Goal: Communication & Community: Answer question/provide support

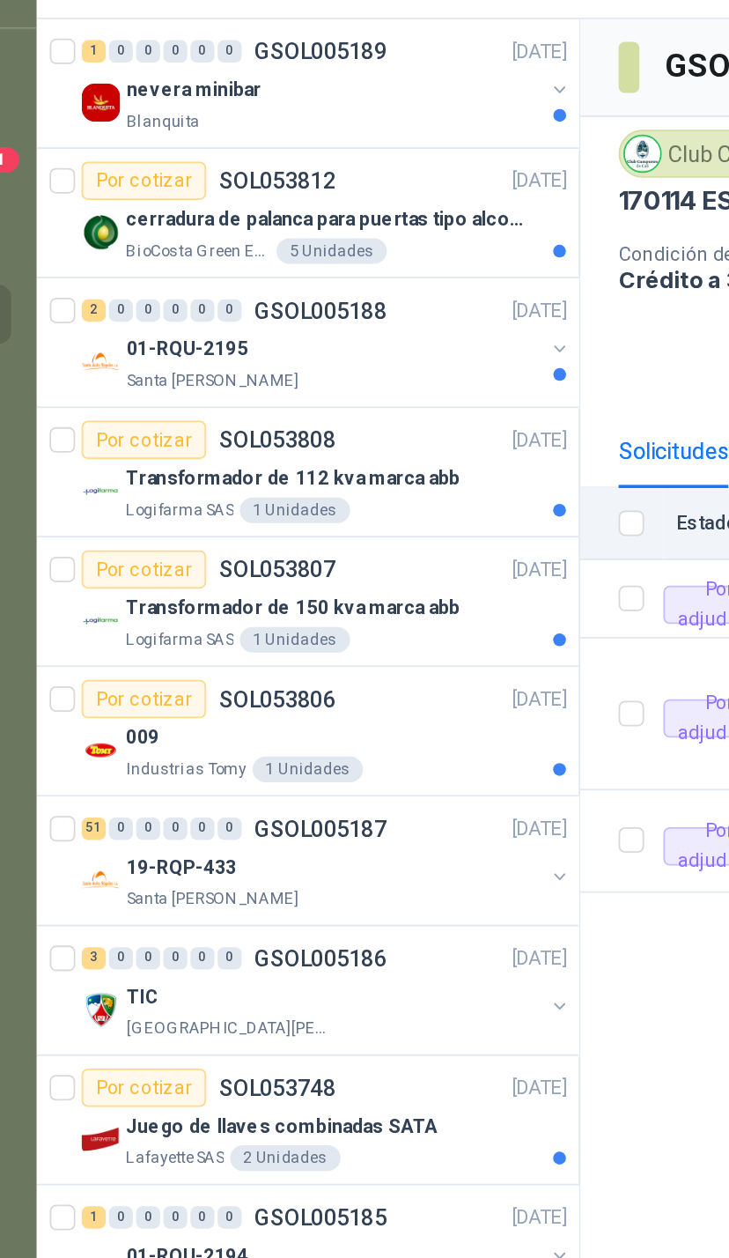
click at [348, 641] on button "button" at bounding box center [355, 648] width 14 height 14
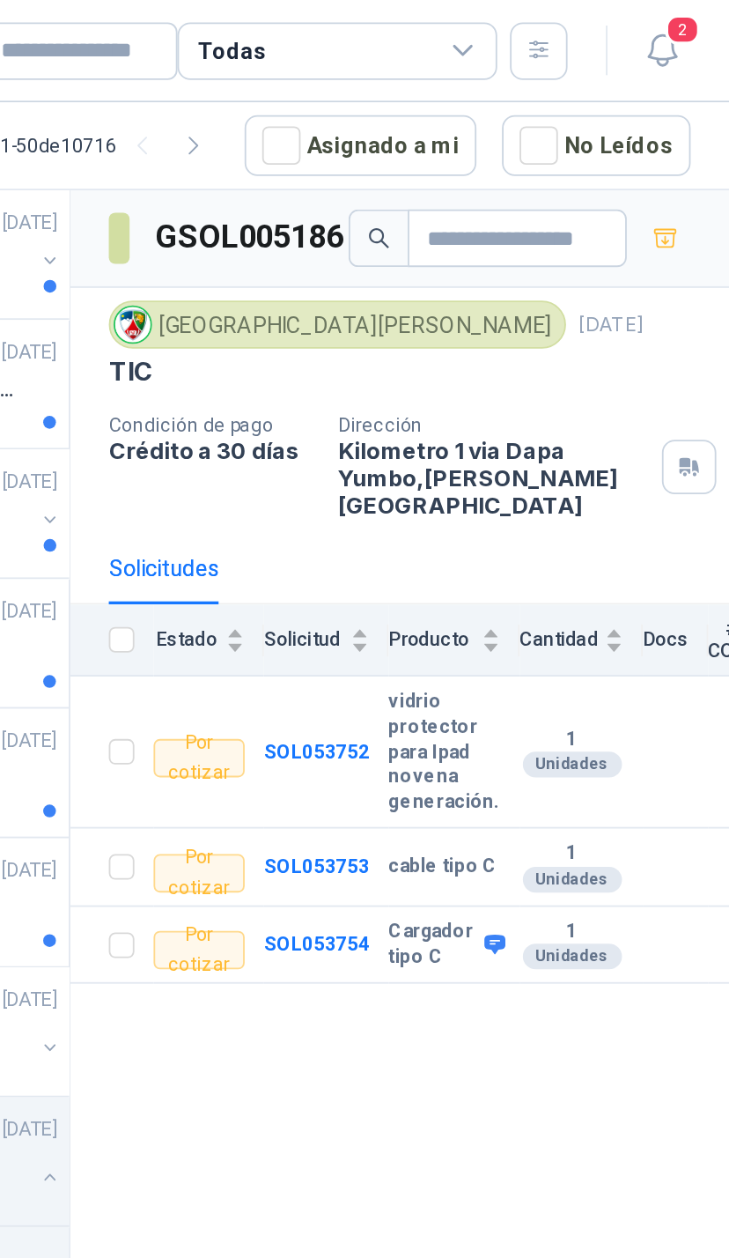
click at [694, 20] on span "2" at bounding box center [703, 16] width 19 height 17
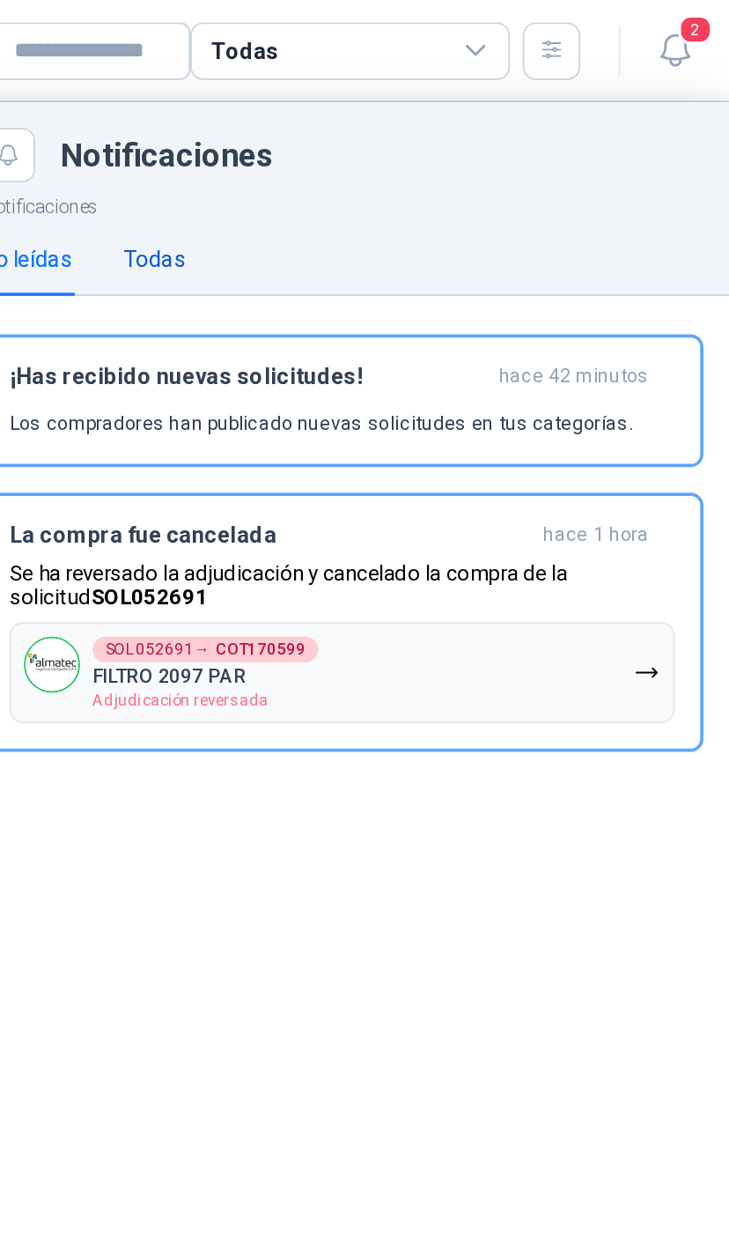
click at [388, 137] on div "Todas" at bounding box center [405, 142] width 34 height 19
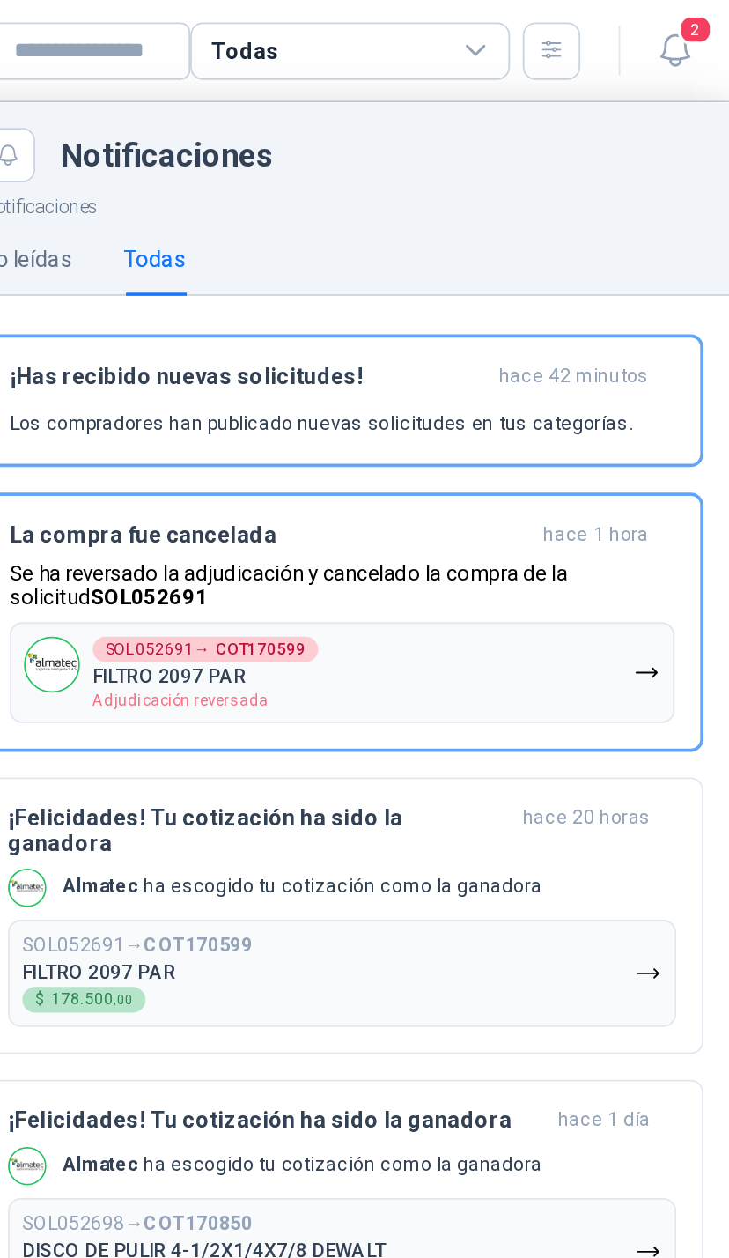
click at [359, 372] on button "SOL052691 → COT170599 FILTRO 2097 PAR Adjudicación reversada" at bounding box center [509, 370] width 366 height 55
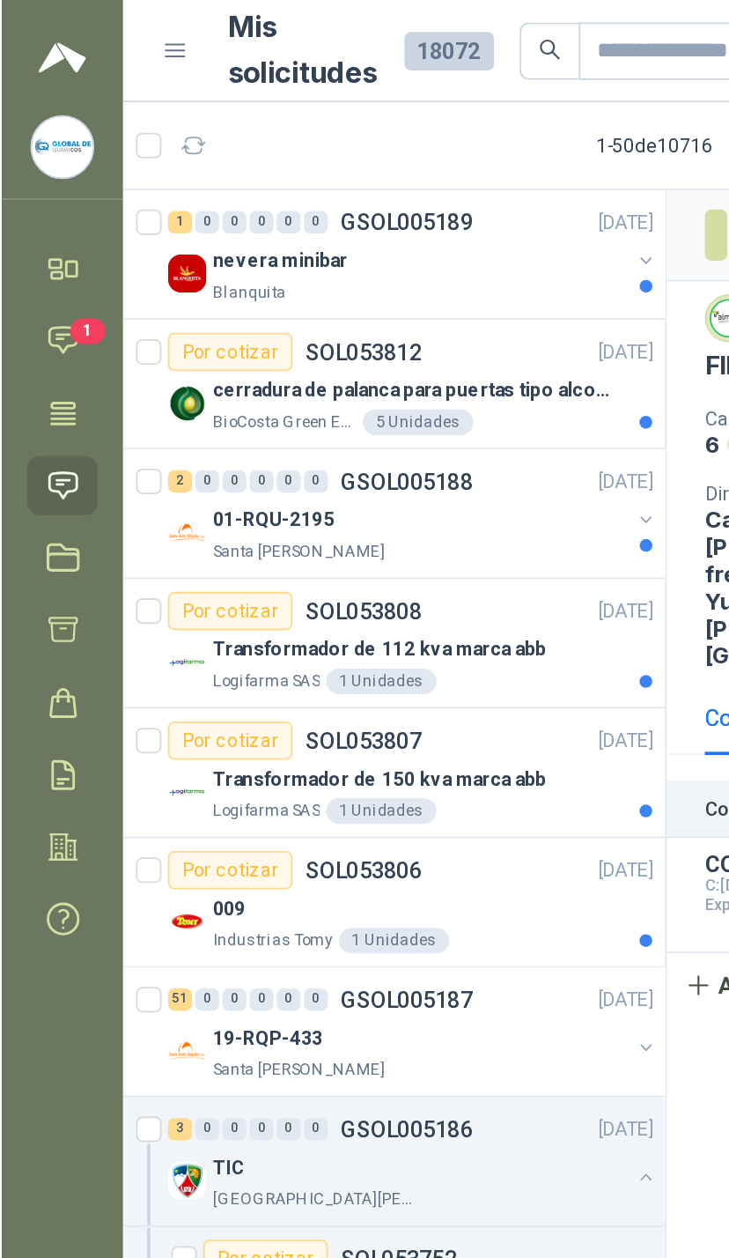
click at [36, 194] on icon at bounding box center [33, 188] width 15 height 14
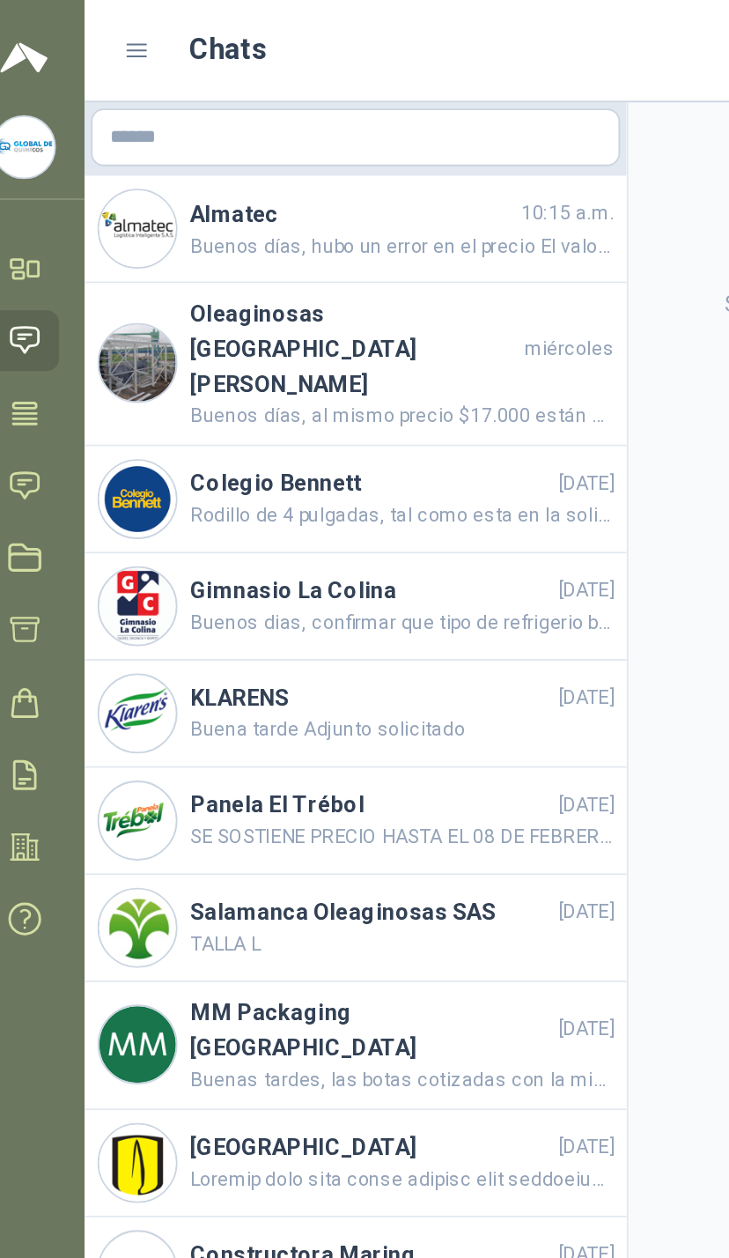
click at [311, 142] on span "Buenos días, hubo un error en el precio El valor del Par es de $45.000 Se cotiz…" at bounding box center [241, 136] width 233 height 17
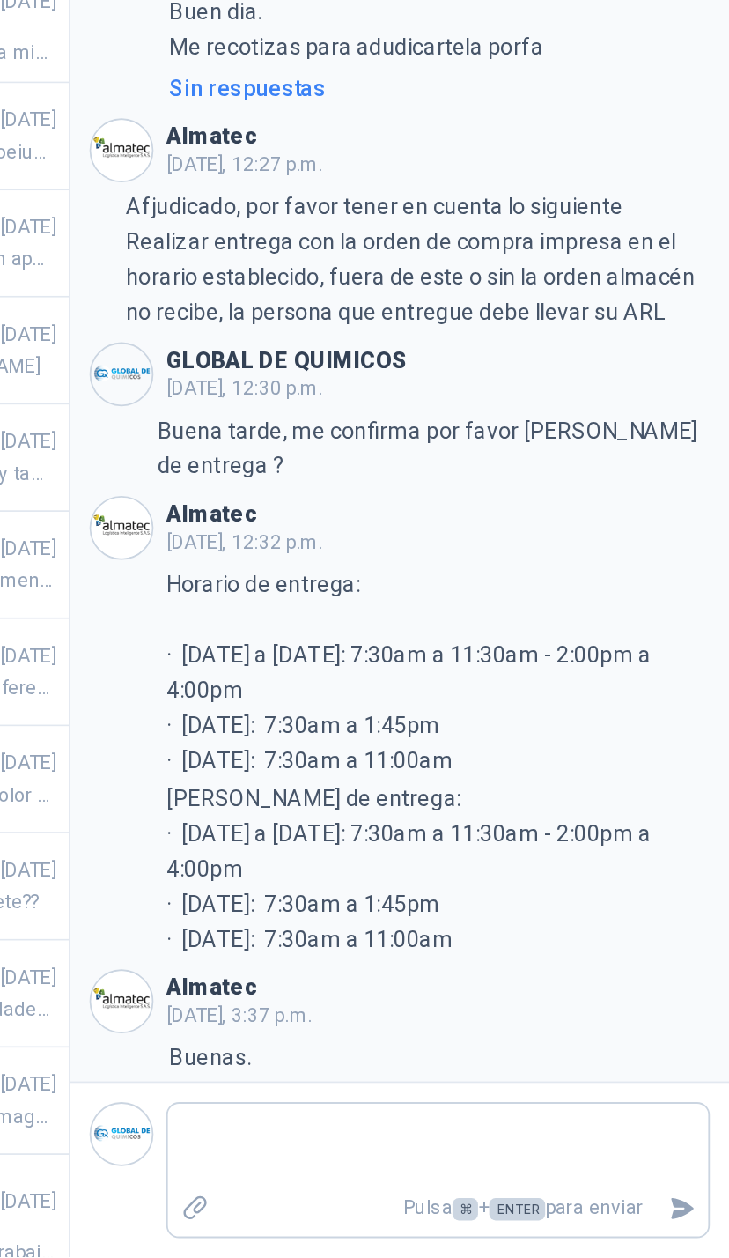
scroll to position [147, 0]
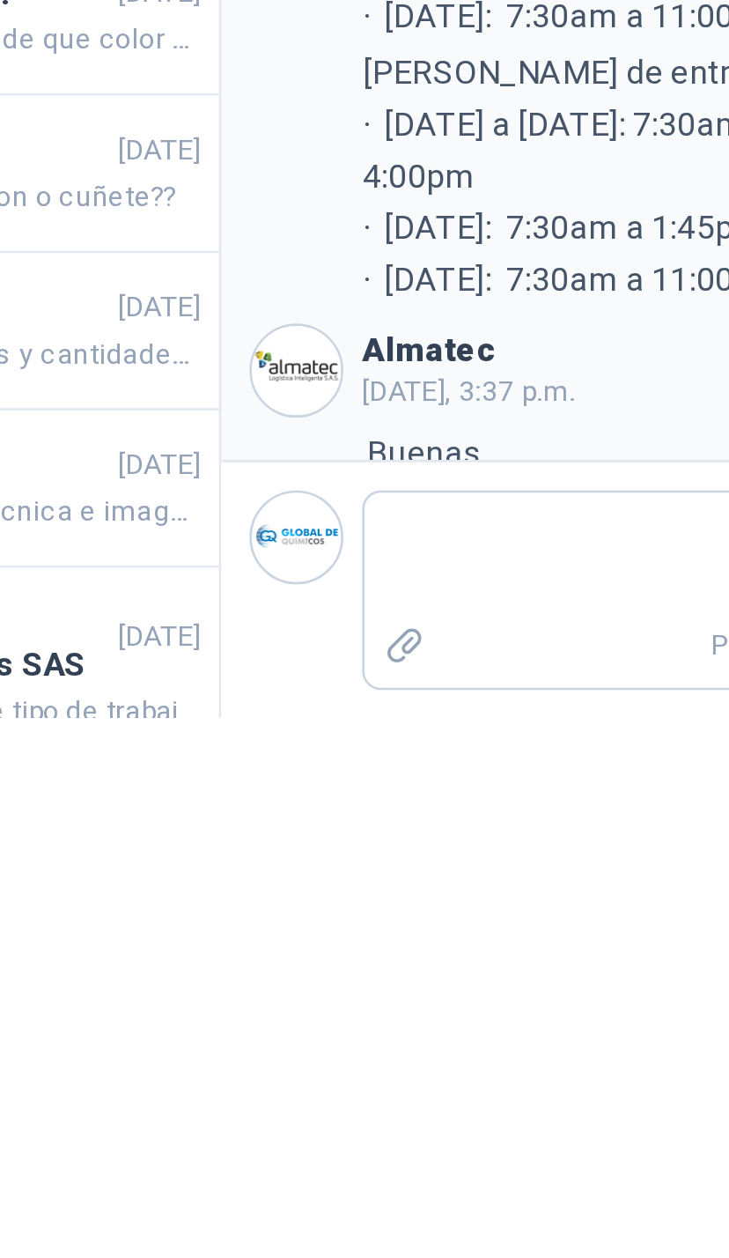
click at [67, 209] on aside "Almatec 10:15 a.m. Buenos días, hubo un error en el precio El valor del Par es …" at bounding box center [216, 656] width 299 height 1201
